Goal: Task Accomplishment & Management: Use online tool/utility

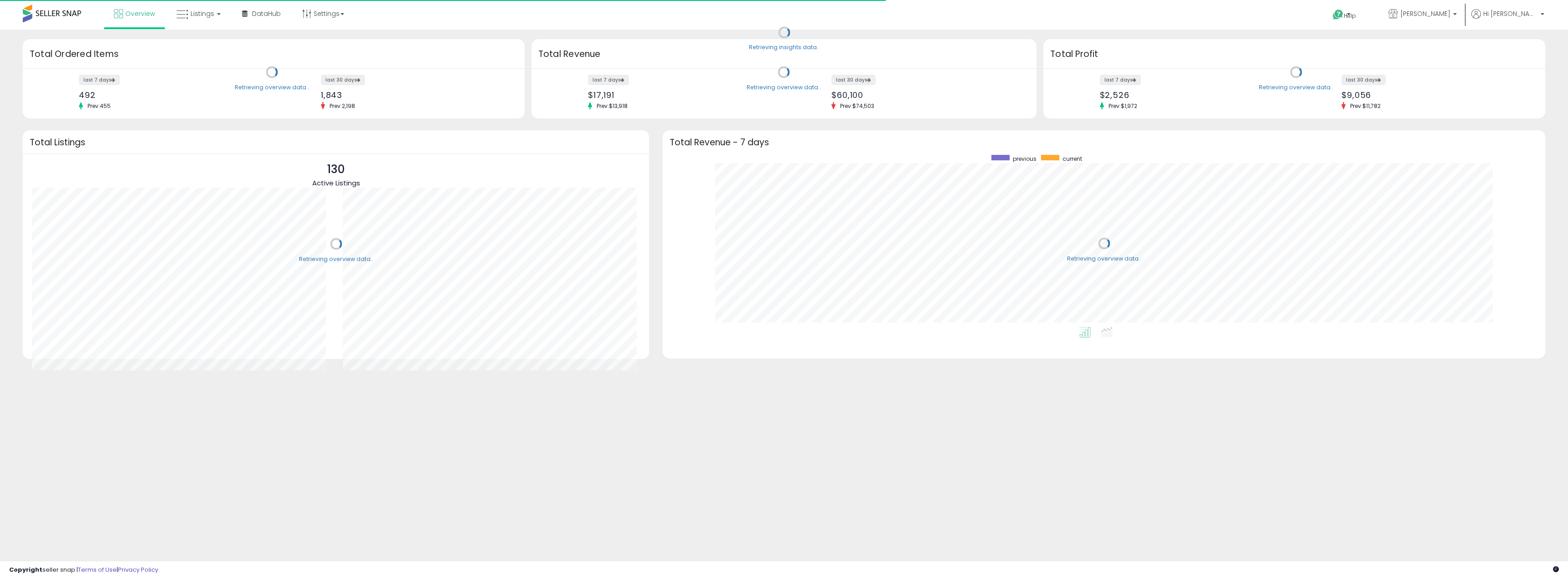
scroll to position [173, 864]
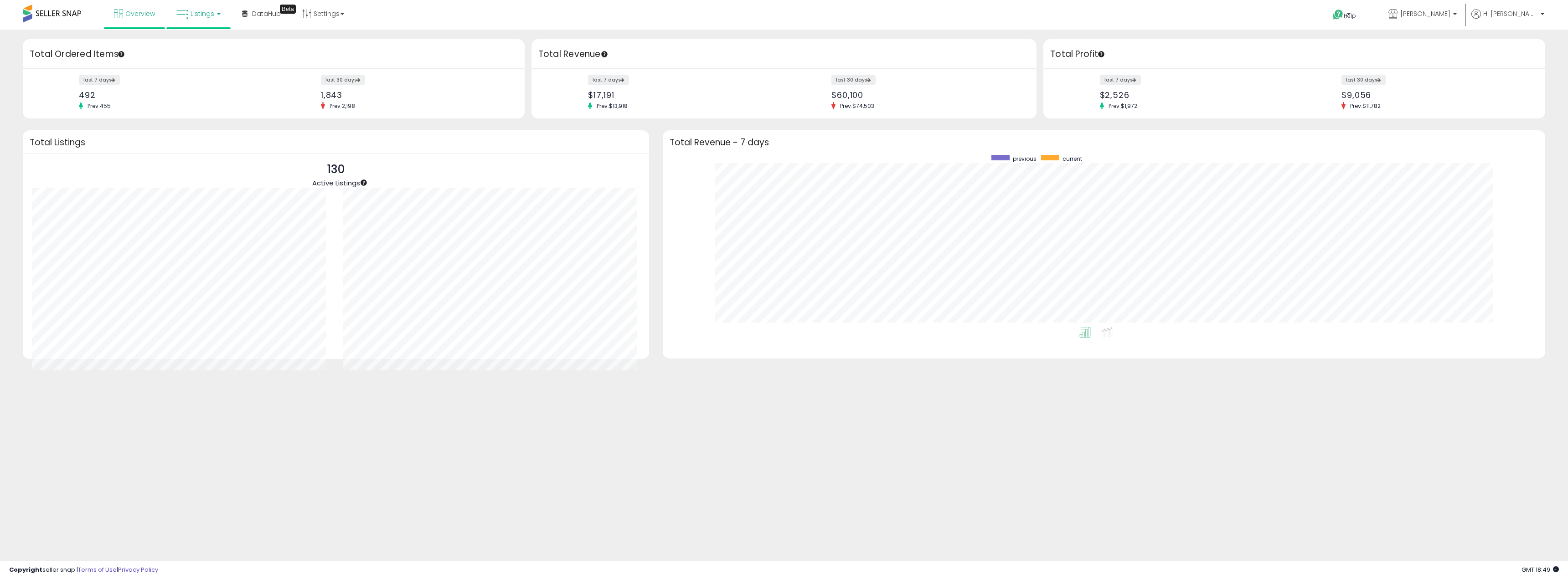
click at [200, 15] on span "Listings" at bounding box center [202, 13] width 24 height 9
click at [205, 40] on icon at bounding box center [205, 45] width 40 height 12
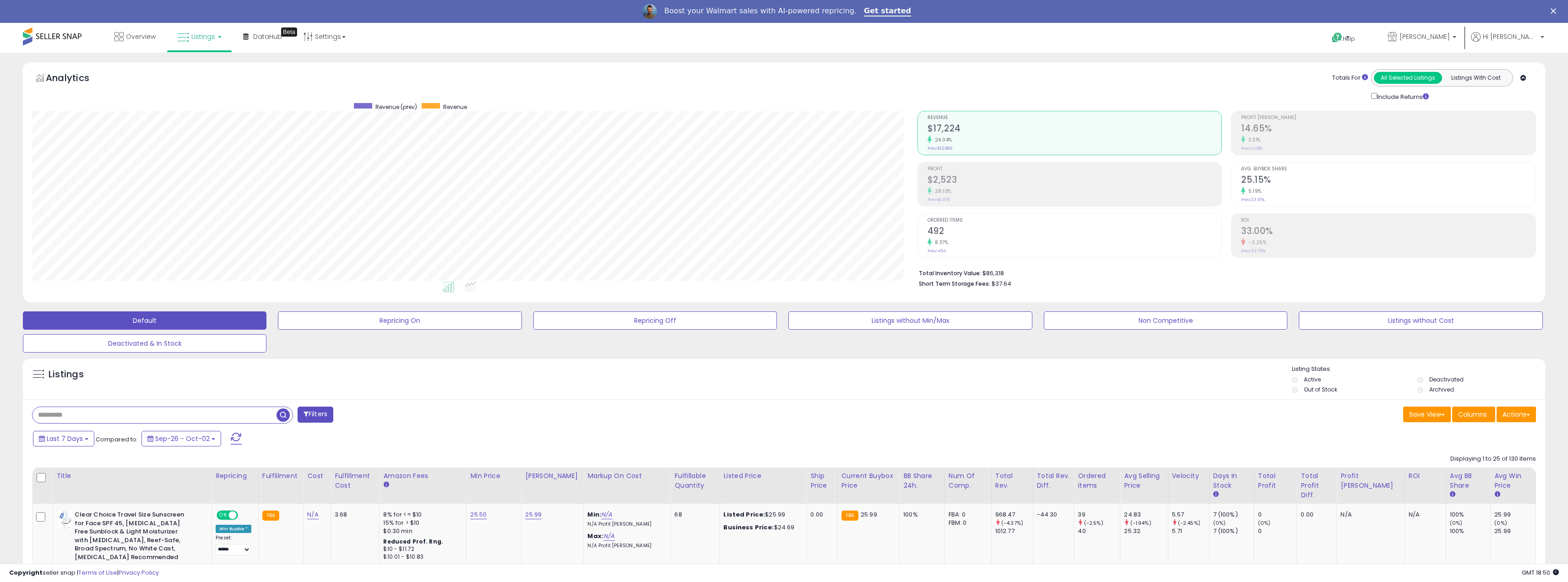
click at [100, 418] on input "text" at bounding box center [155, 415] width 244 height 16
paste input "**********"
type input "**********"
click at [472, 417] on button "Filters" at bounding box center [465, 415] width 36 height 16
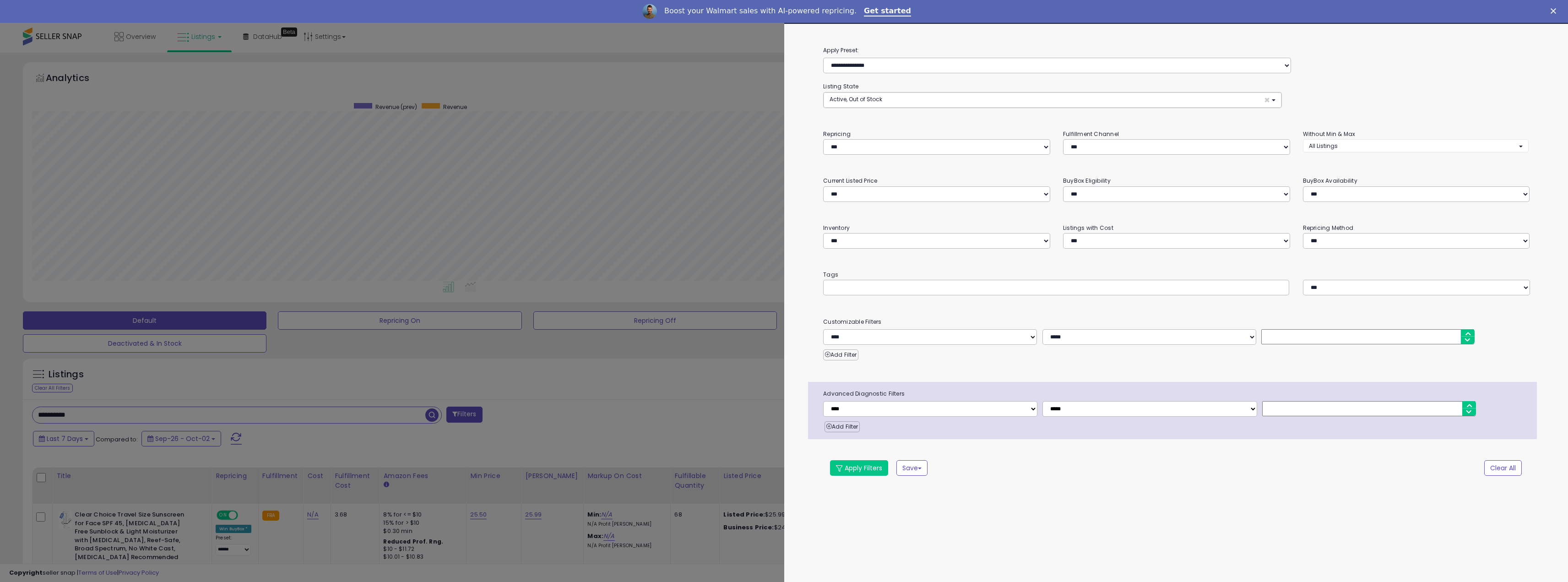
scroll to position [187, 890]
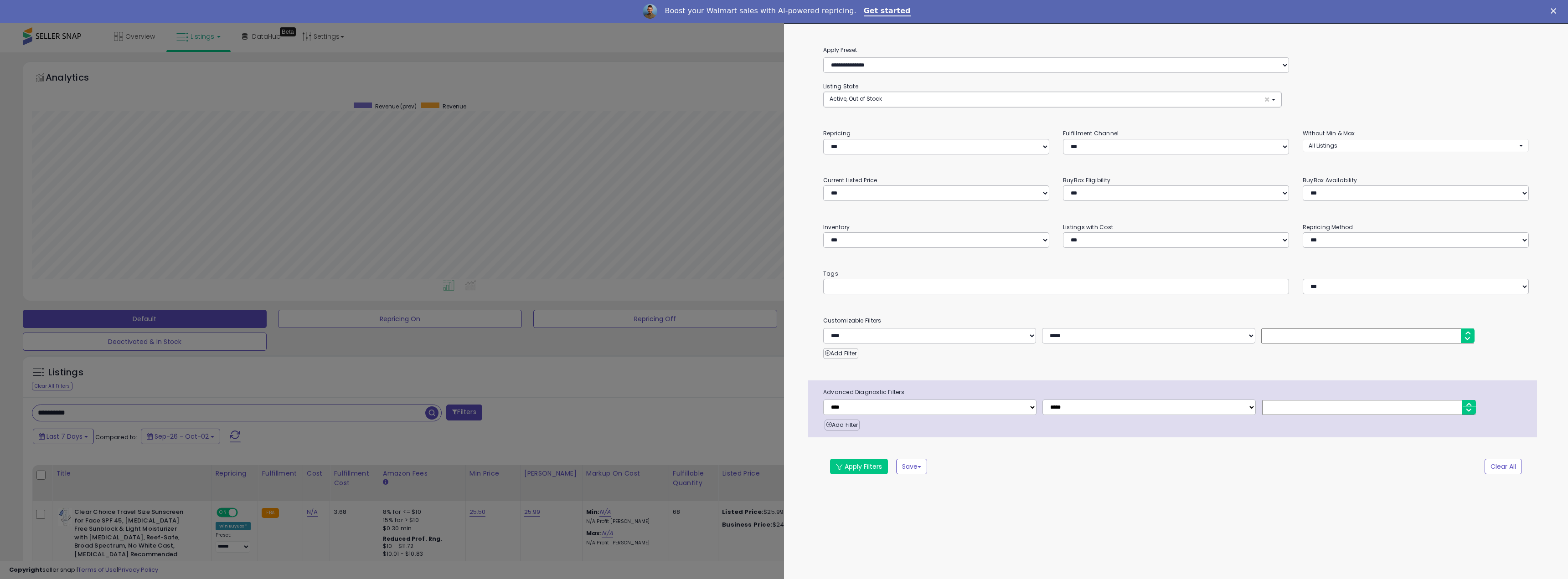
click at [560, 411] on div at bounding box center [784, 289] width 1568 height 579
click at [0, 0] on div "Retrieving listings data.." at bounding box center [0, 0] width 0 height 0
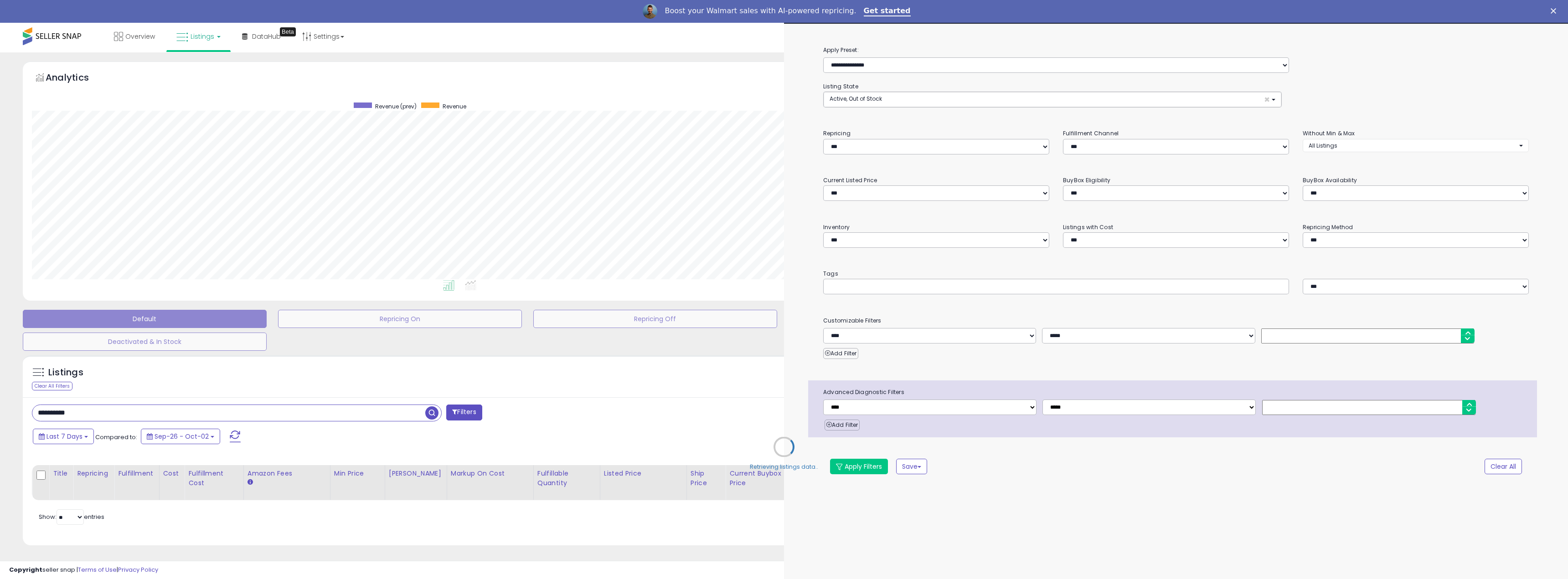
click at [429, 410] on body "Unable to login Retrieving listings data.. has not yet accepted the Terms of Us…" at bounding box center [784, 300] width 1568 height 556
select select "*"
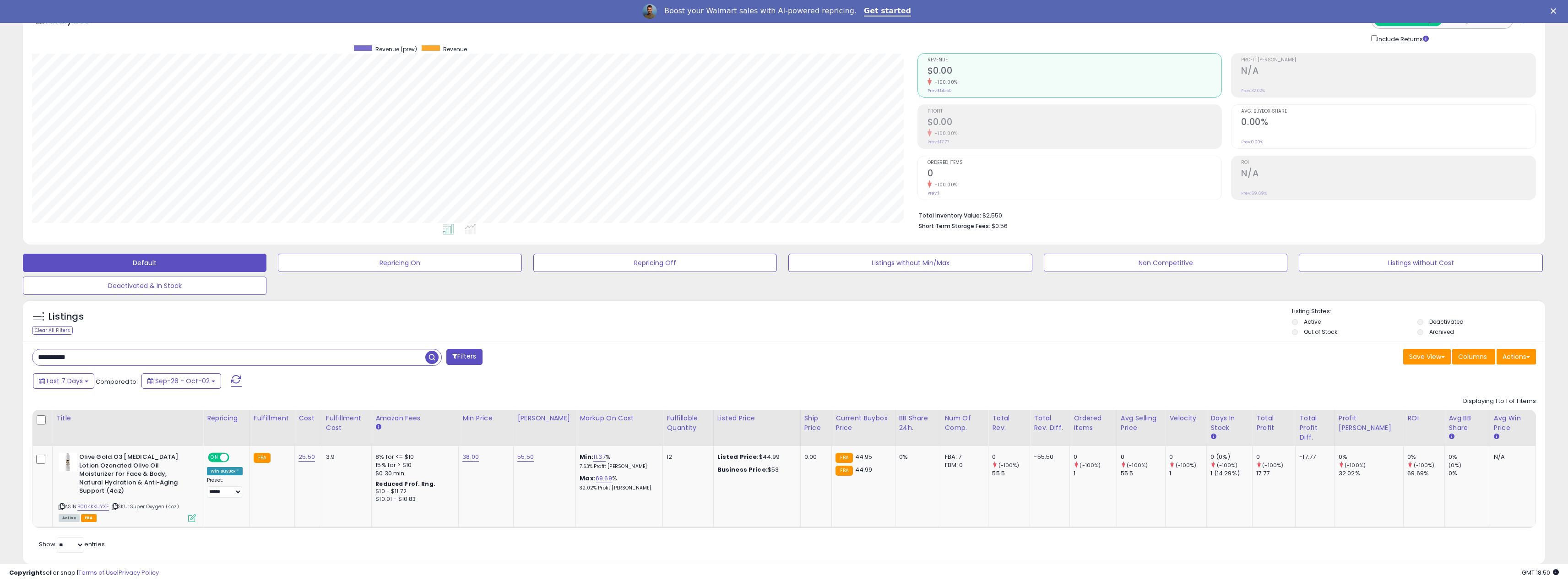
scroll to position [64, 0]
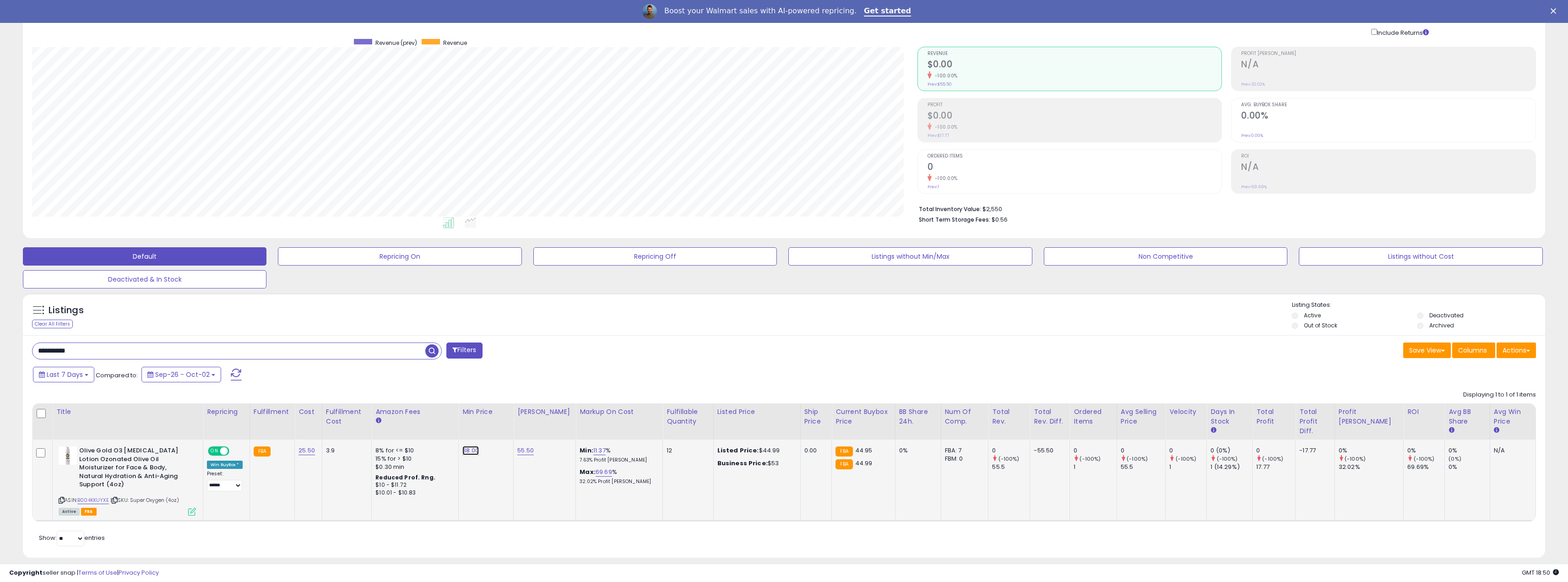
click at [472, 449] on link "38.00" at bounding box center [471, 450] width 16 height 9
drag, startPoint x: 438, startPoint y: 424, endPoint x: 362, endPoint y: 417, distance: 76.3
click at [362, 417] on table "Title Repricing" at bounding box center [784, 462] width 1504 height 118
type input "*****"
click at [500, 424] on icon "submit" at bounding box center [497, 425] width 6 height 6
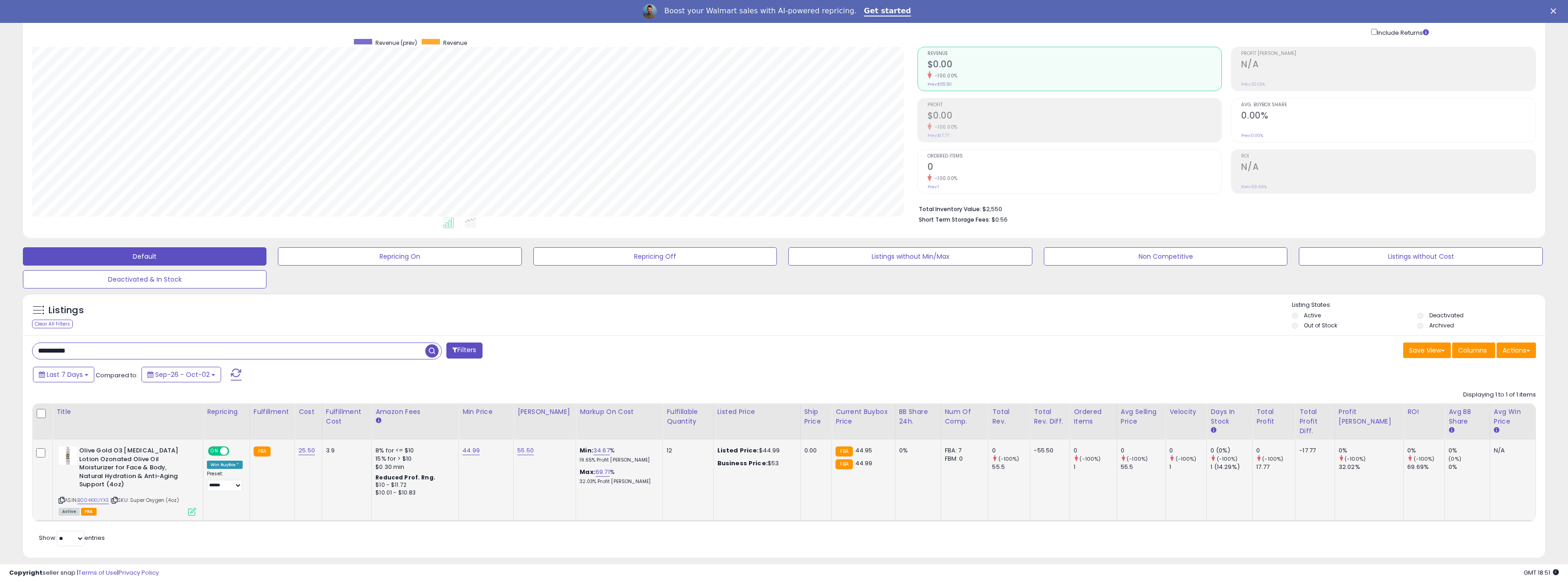
drag, startPoint x: 88, startPoint y: 355, endPoint x: 13, endPoint y: 345, distance: 75.7
click at [17, 348] on div "Listings Clear All Filters" at bounding box center [784, 429] width 1536 height 281
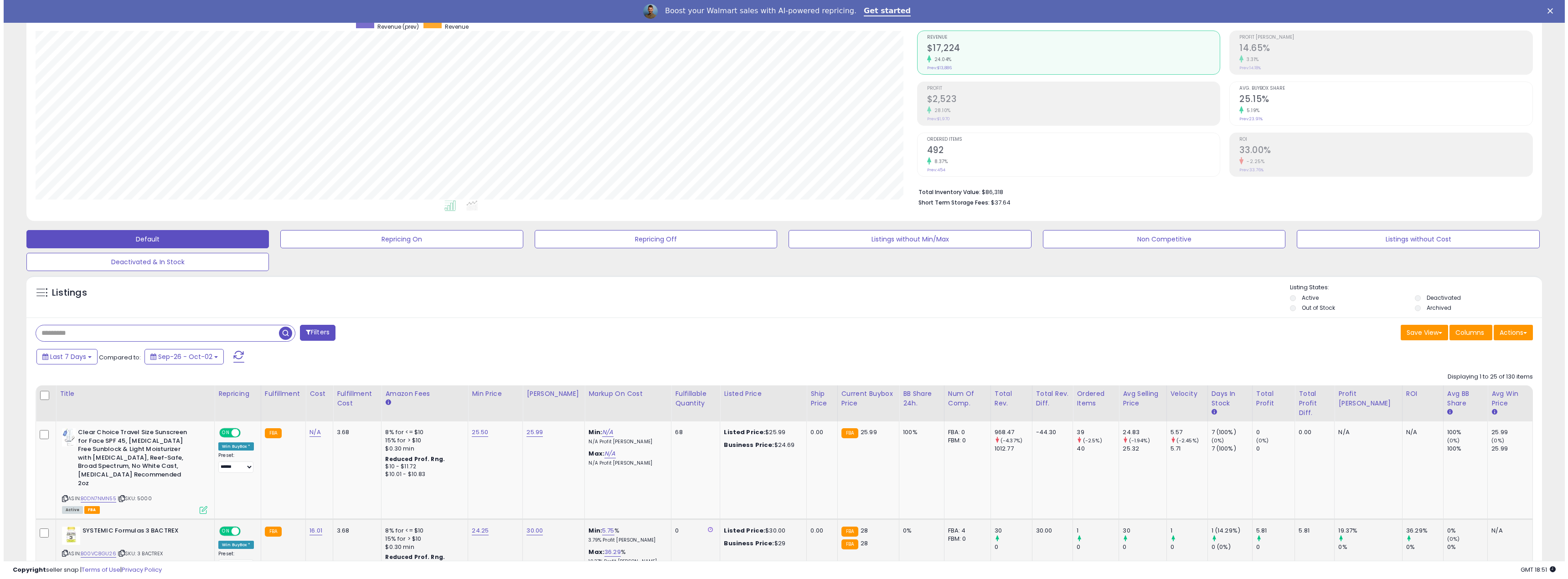
scroll to position [228, 0]
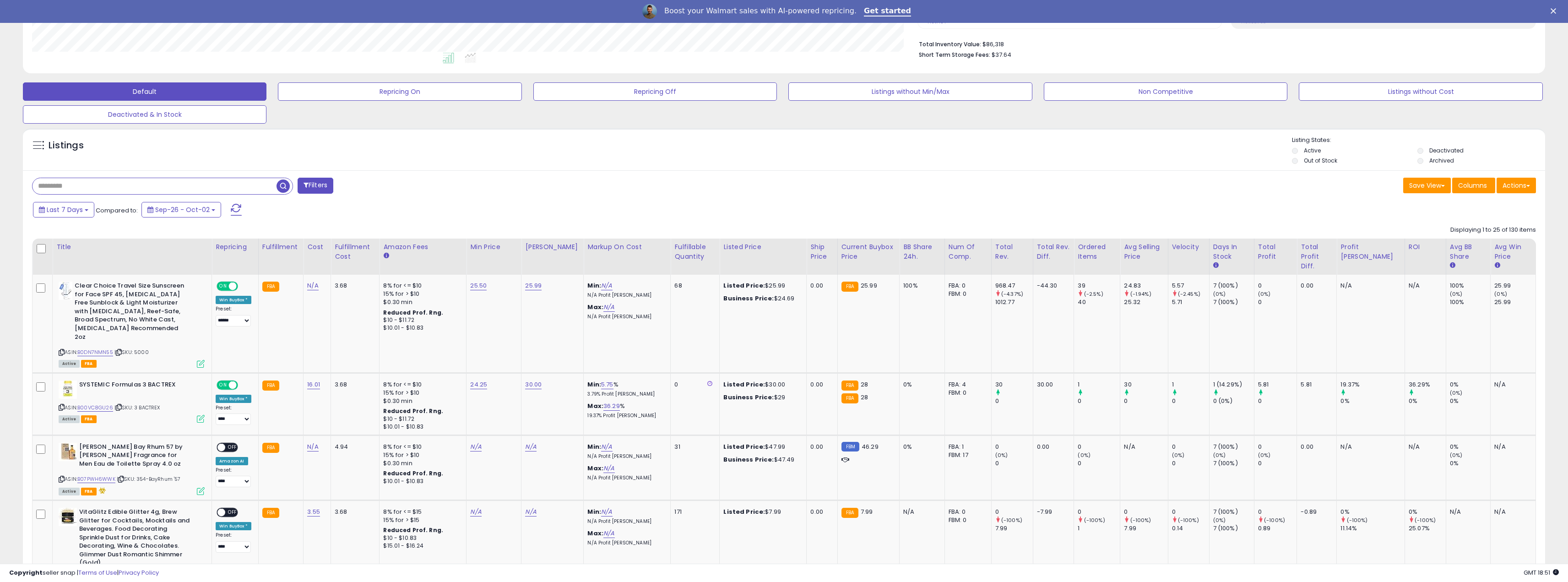
click at [316, 184] on button "Filters" at bounding box center [316, 186] width 36 height 16
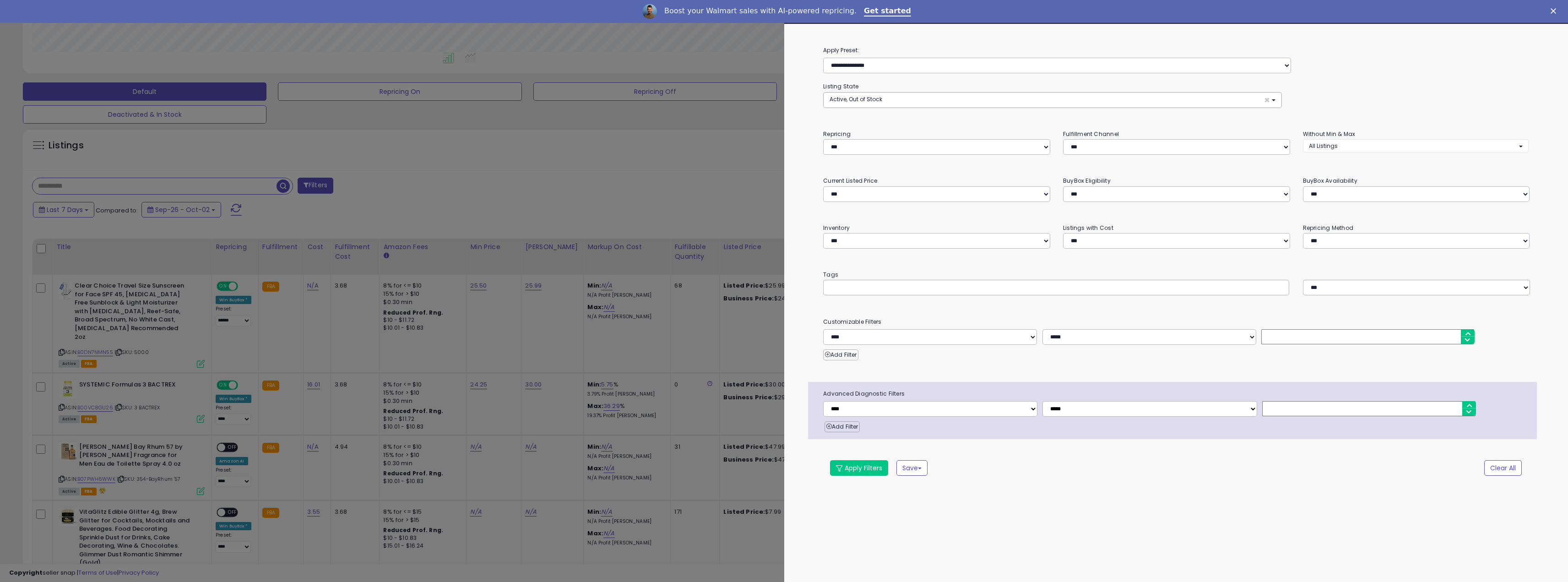
scroll to position [187, 890]
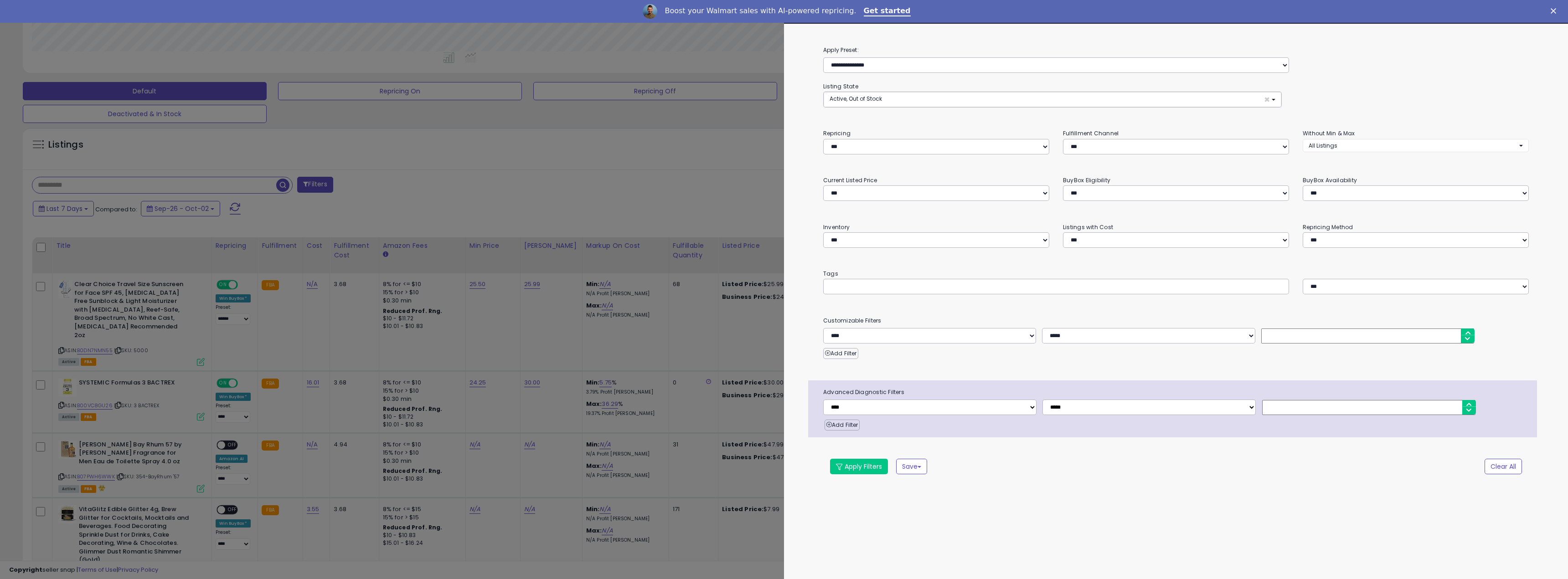
click at [553, 270] on div at bounding box center [784, 289] width 1568 height 579
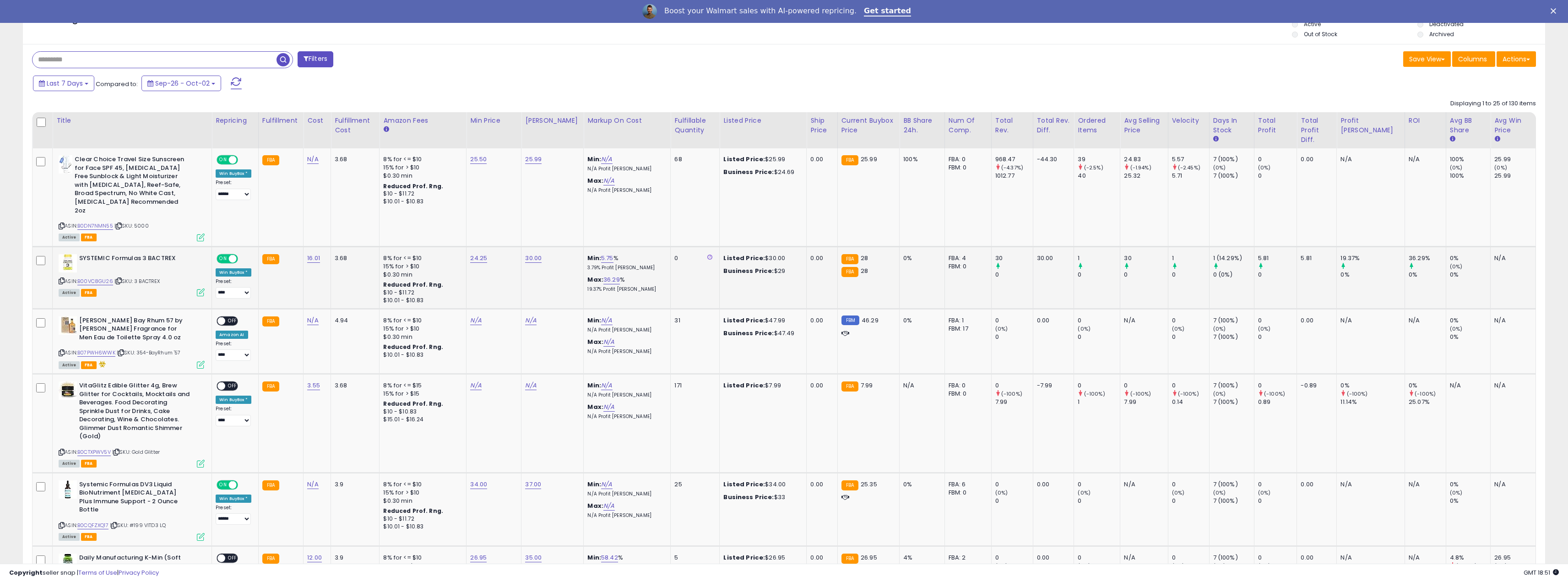
scroll to position [367, 0]
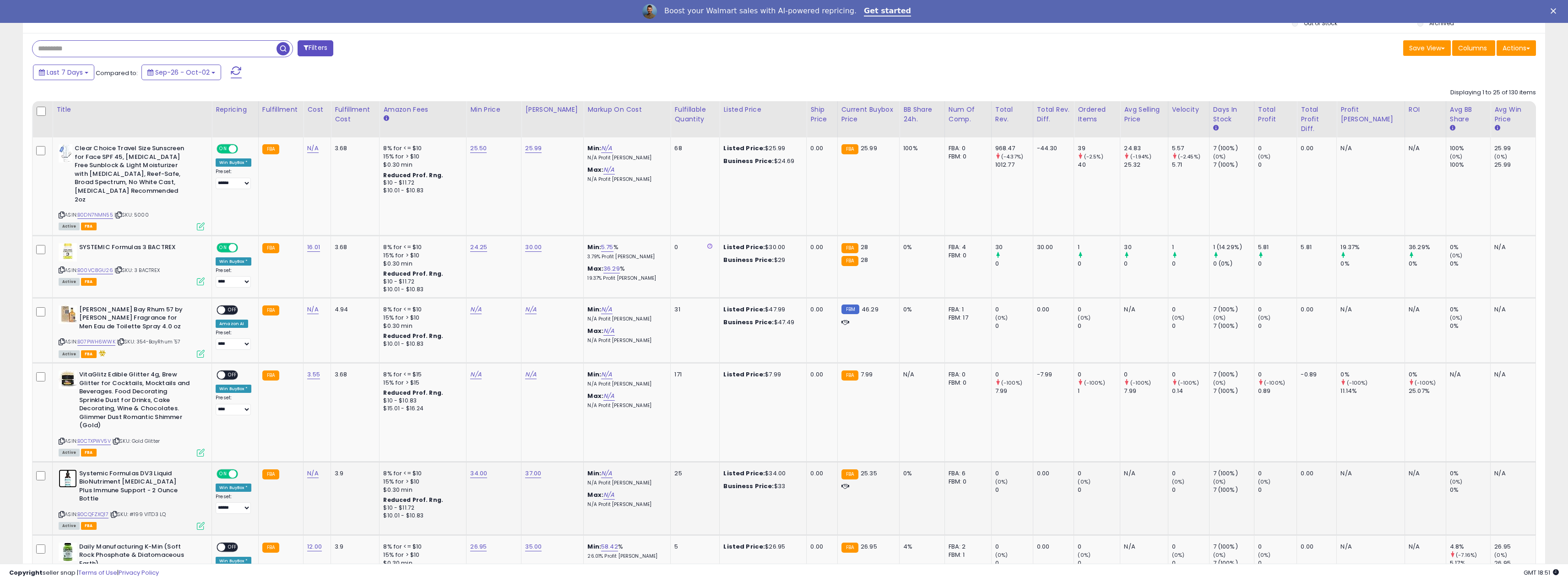
click at [69, 471] on img at bounding box center [68, 479] width 18 height 18
click at [473, 469] on link "34.00" at bounding box center [479, 473] width 17 height 9
click at [410, 437] on input "*****" at bounding box center [449, 440] width 82 height 16
type input "*****"
click at [503, 440] on icon "submit" at bounding box center [501, 440] width 6 height 6
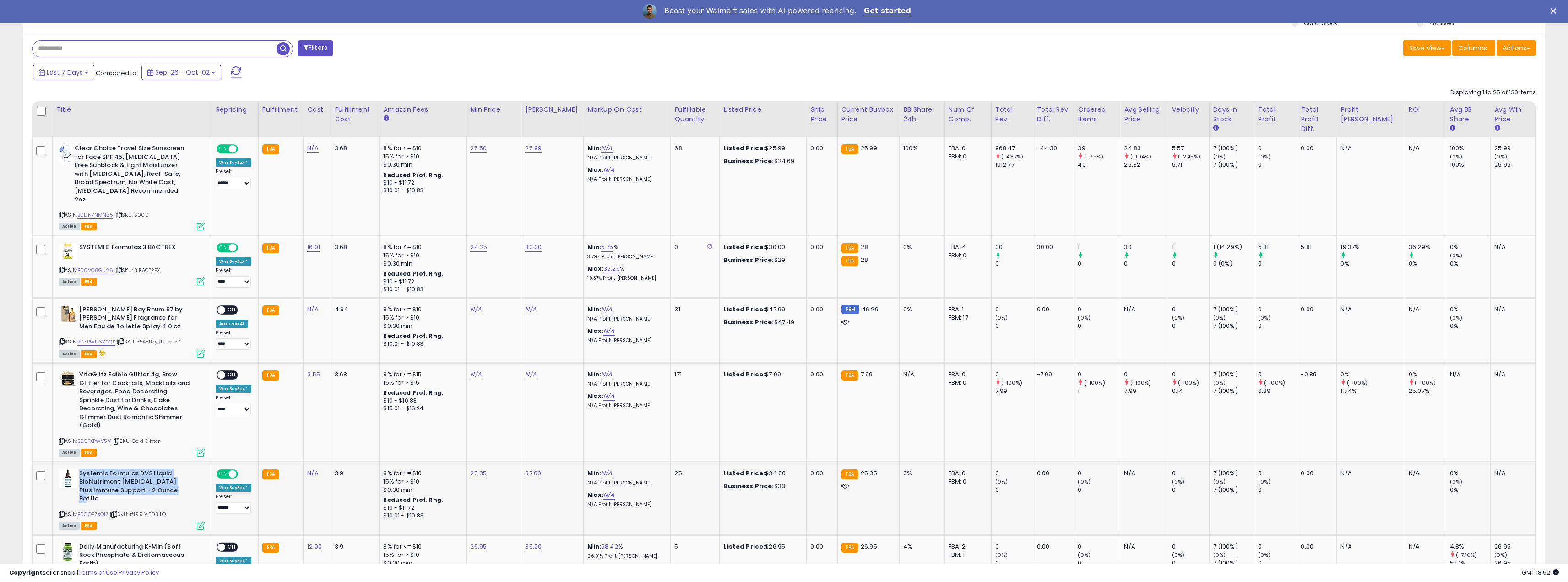
drag, startPoint x: 80, startPoint y: 463, endPoint x: 166, endPoint y: 481, distance: 87.9
click at [183, 483] on b "Systemic Formulas DV3 Liquid BioNutriment [MEDICAL_DATA] Plus Immune Support - …" at bounding box center [135, 488] width 111 height 36
copy b "Systemic Formulas DV3 Liquid BioNutriment [MEDICAL_DATA] Plus Immune Support - …"
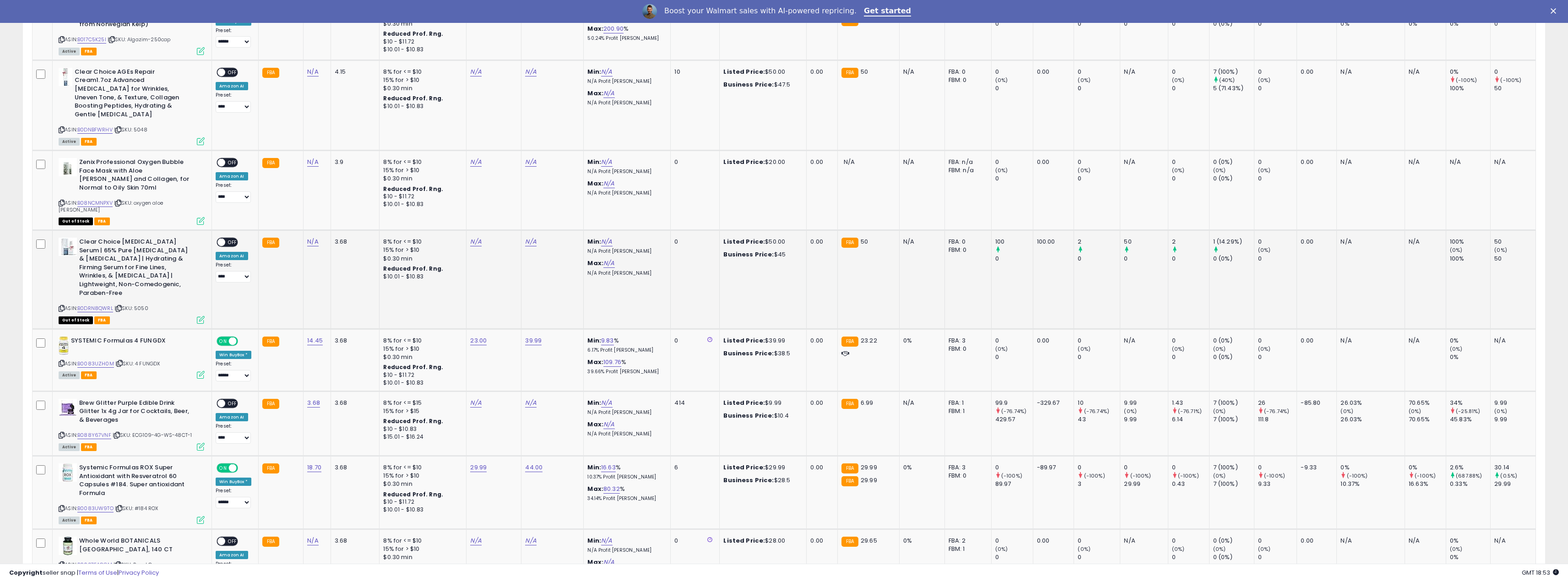
scroll to position [1329, 0]
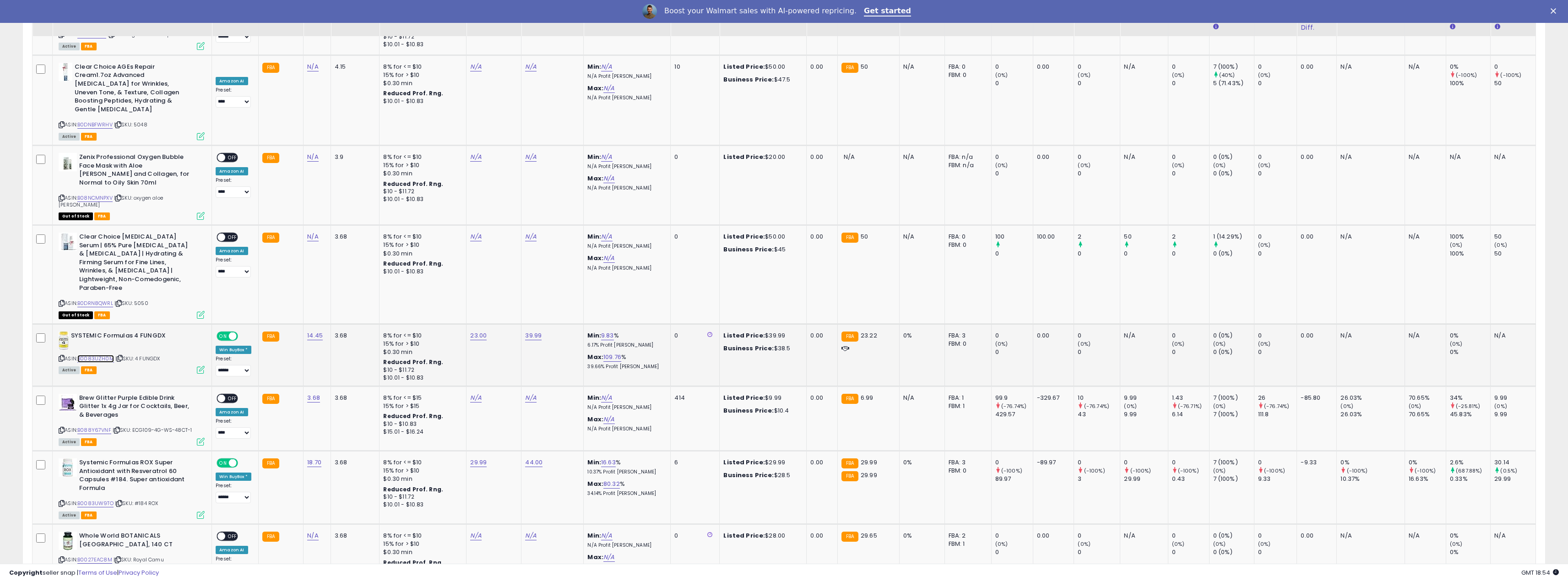
click at [94, 355] on link "B0083UZH0M" at bounding box center [96, 359] width 37 height 8
click at [238, 365] on select "**** ******" at bounding box center [233, 371] width 35 height 11
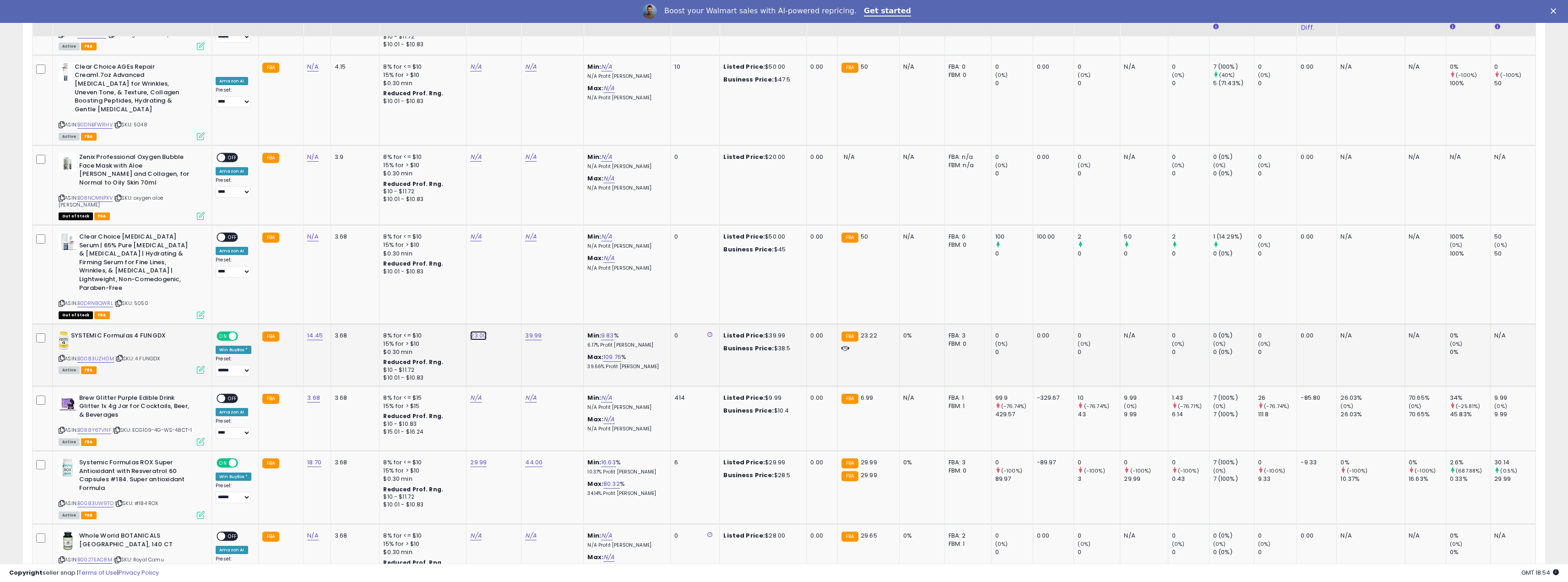
click at [475, 332] on link "23.00" at bounding box center [479, 336] width 16 height 9
drag, startPoint x: 433, startPoint y: 268, endPoint x: 406, endPoint y: 271, distance: 27.2
click at [406, 271] on div "*****" at bounding box center [467, 272] width 132 height 25
type input "*****"
click at [509, 274] on button "submit" at bounding box center [501, 270] width 16 height 14
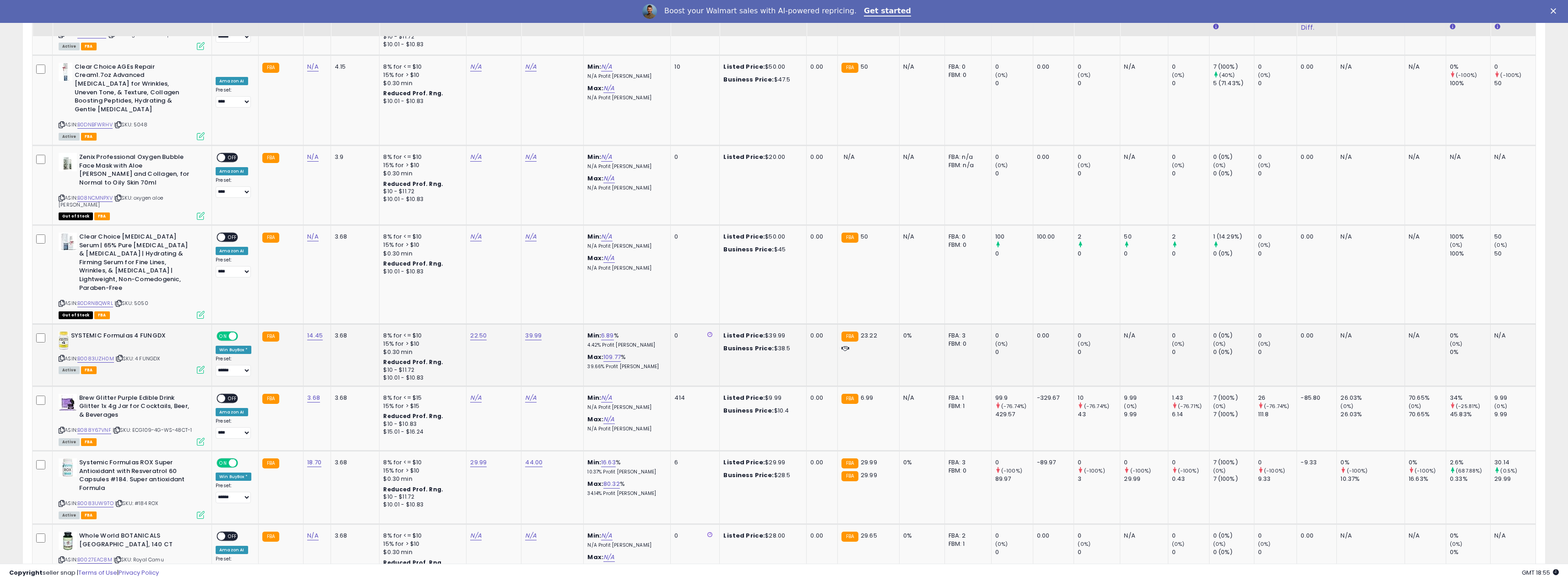
click at [489, 325] on td "22.50" at bounding box center [493, 355] width 55 height 62
click at [231, 365] on select "**** ******" at bounding box center [233, 371] width 35 height 11
click at [229, 332] on span at bounding box center [233, 336] width 8 height 8
click at [225, 332] on span "OFF" at bounding box center [232, 336] width 15 height 8
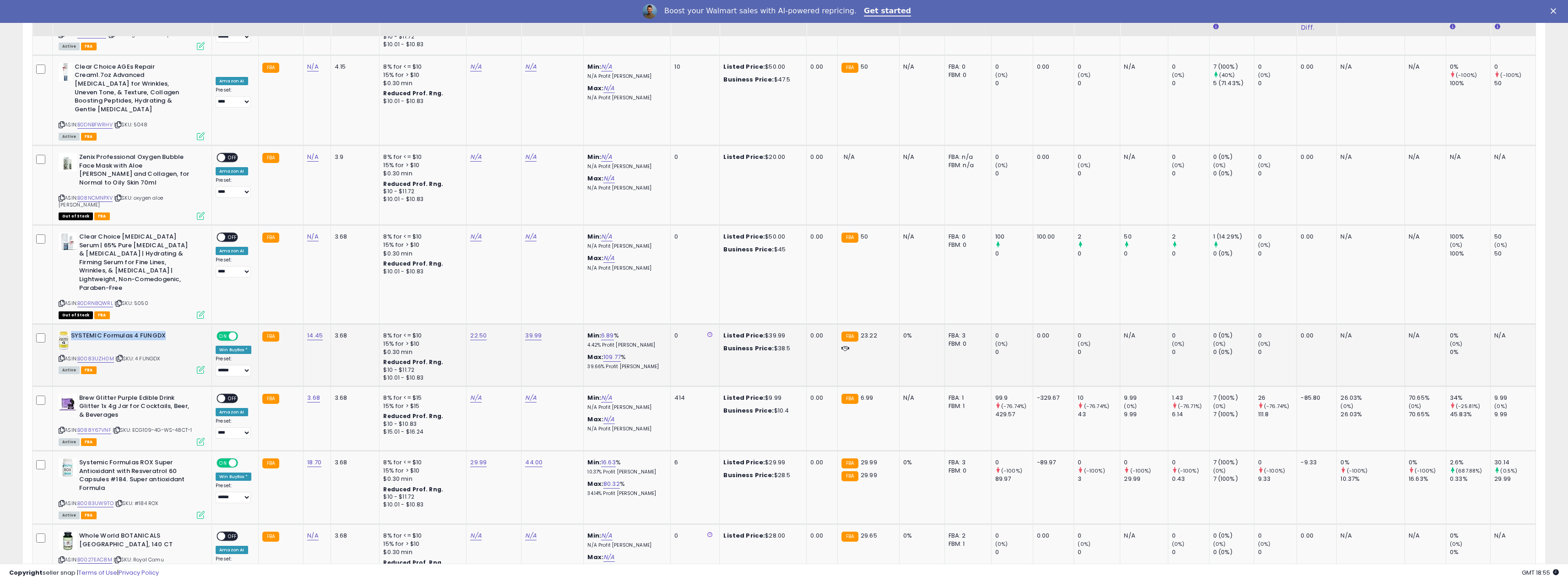
drag, startPoint x: 72, startPoint y: 292, endPoint x: 179, endPoint y: 300, distance: 107.3
click at [179, 332] on b "SYSTEMIC Formulas 4 FUNGDX" at bounding box center [127, 336] width 111 height 11
copy b "SYSTEMIC Formulas 4 FUNGDX"
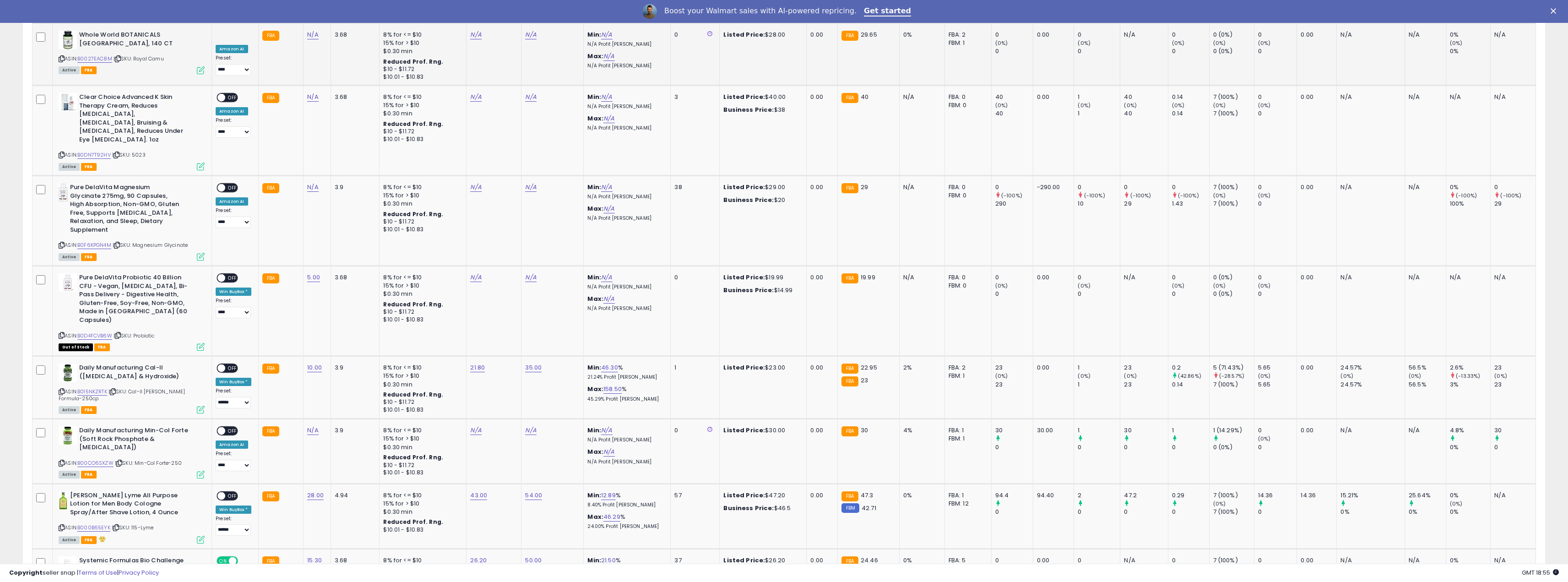
scroll to position [1879, 0]
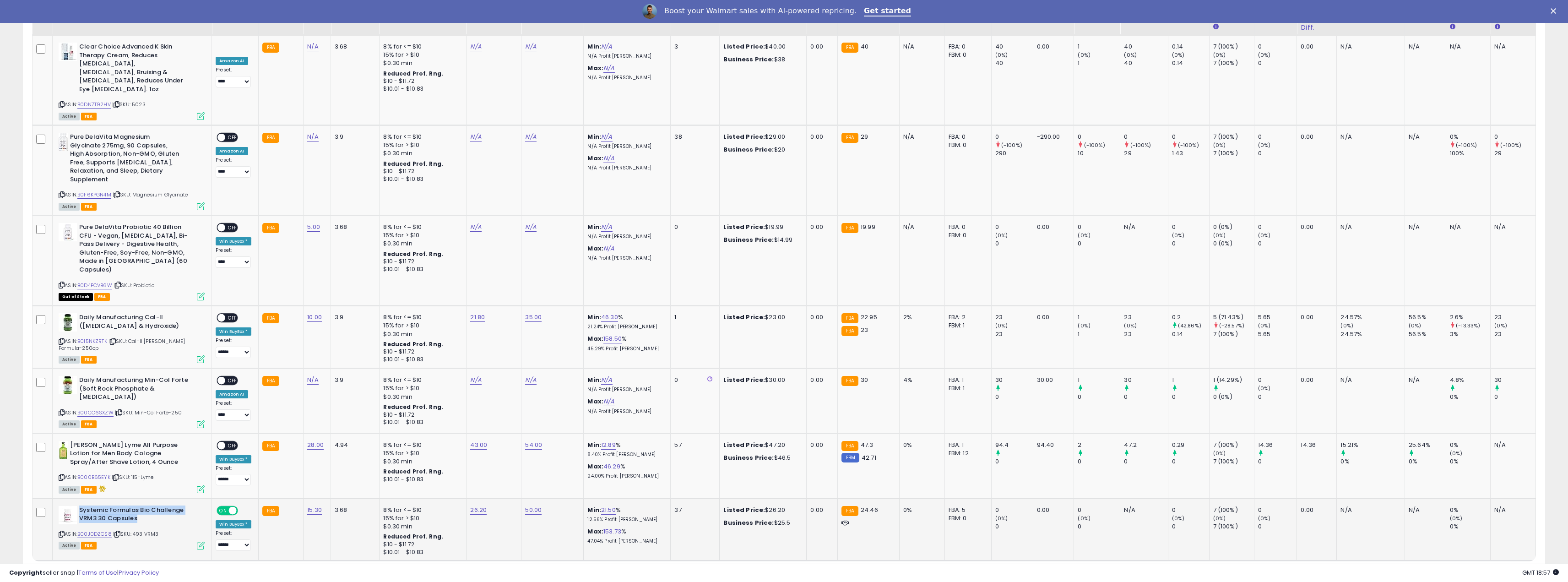
drag, startPoint x: 142, startPoint y: 460, endPoint x: 80, endPoint y: 452, distance: 62.5
click at [80, 506] on b "Systemic Formulas Bio Challenge VRM3 30 Capsules" at bounding box center [135, 516] width 111 height 20
copy b "Systemic Formulas Bio Challenge VRM3 30 Capsules"
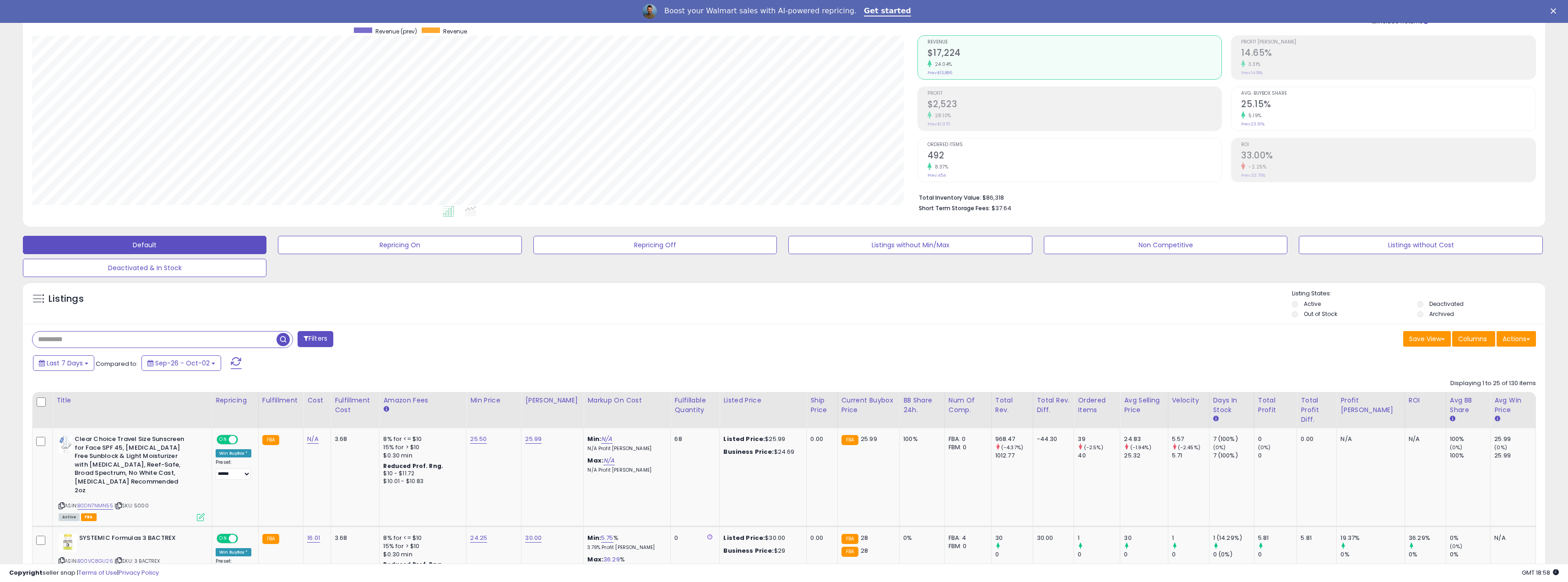
scroll to position [139, 0]
